Goal: Check status: Check status

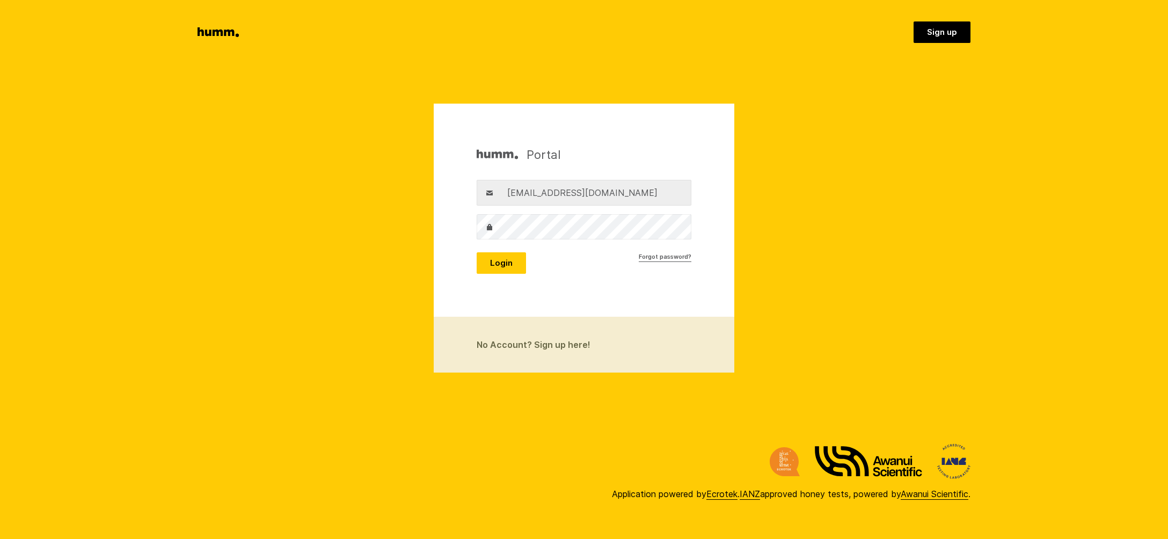
click at [491, 264] on button "Login" at bounding box center [501, 262] width 49 height 21
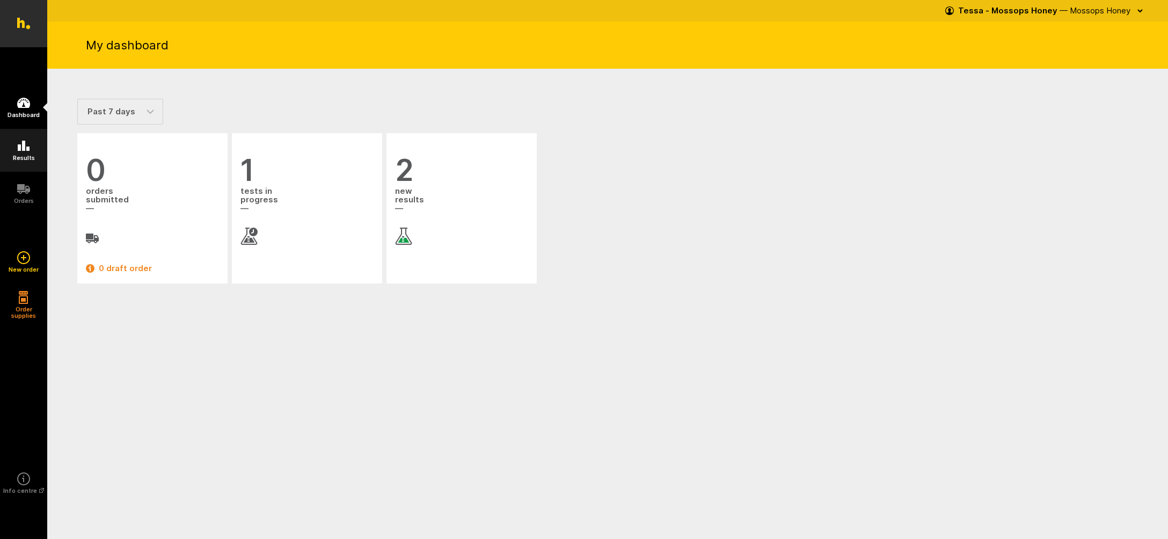
click at [21, 147] on icon at bounding box center [23, 146] width 13 height 13
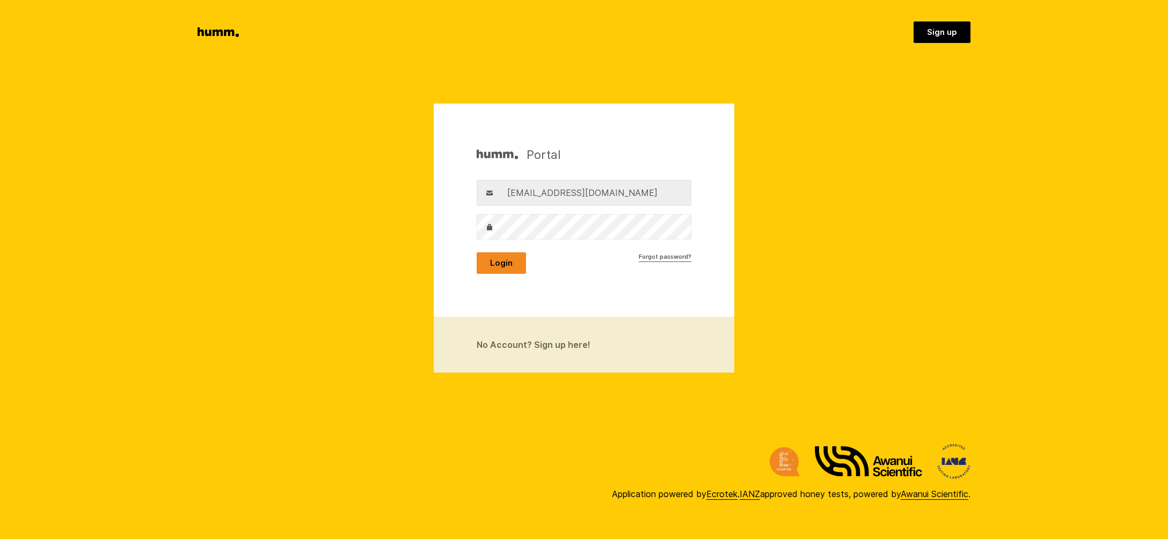
click at [498, 265] on button "Login" at bounding box center [501, 262] width 49 height 21
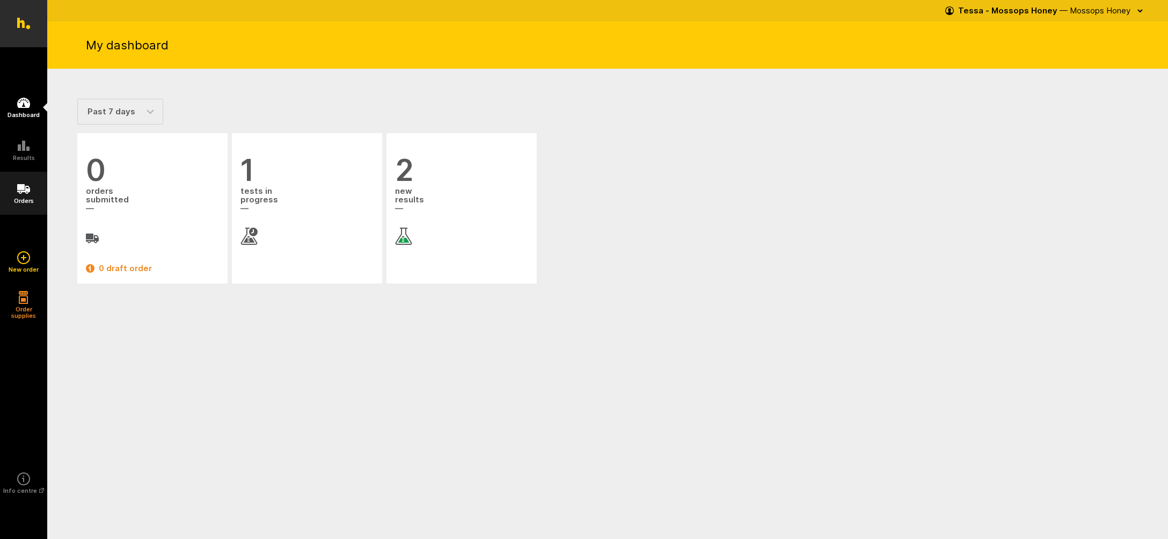
click at [27, 190] on icon at bounding box center [23, 189] width 13 height 10
